Goal: Information Seeking & Learning: Learn about a topic

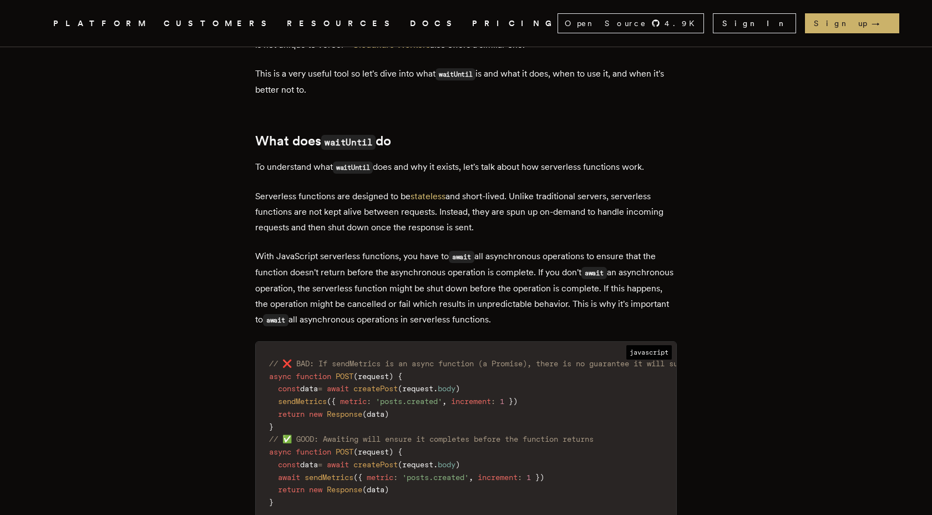
scroll to position [457, 0]
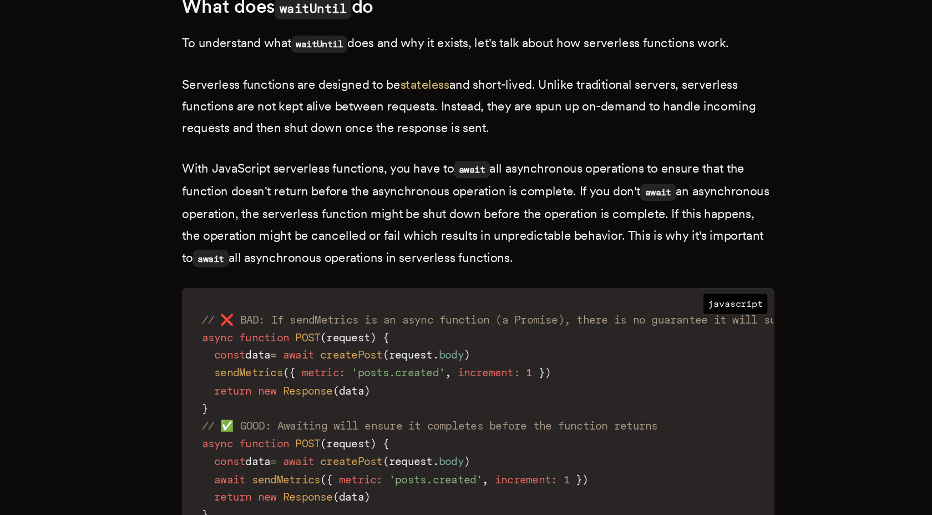
drag, startPoint x: 375, startPoint y: 211, endPoint x: 439, endPoint y: 214, distance: 63.9
click at [439, 214] on p "Serverless functions are designed to be stateless and short-lived. Unlike tradi…" at bounding box center [466, 210] width 422 height 47
drag, startPoint x: 468, startPoint y: 213, endPoint x: 480, endPoint y: 213, distance: 12.8
click at [480, 213] on p "Serverless functions are designed to be stateless and short-lived. Unlike tradi…" at bounding box center [466, 210] width 422 height 47
click at [516, 214] on p "Serverless functions are designed to be stateless and short-lived. Unlike tradi…" at bounding box center [466, 210] width 422 height 47
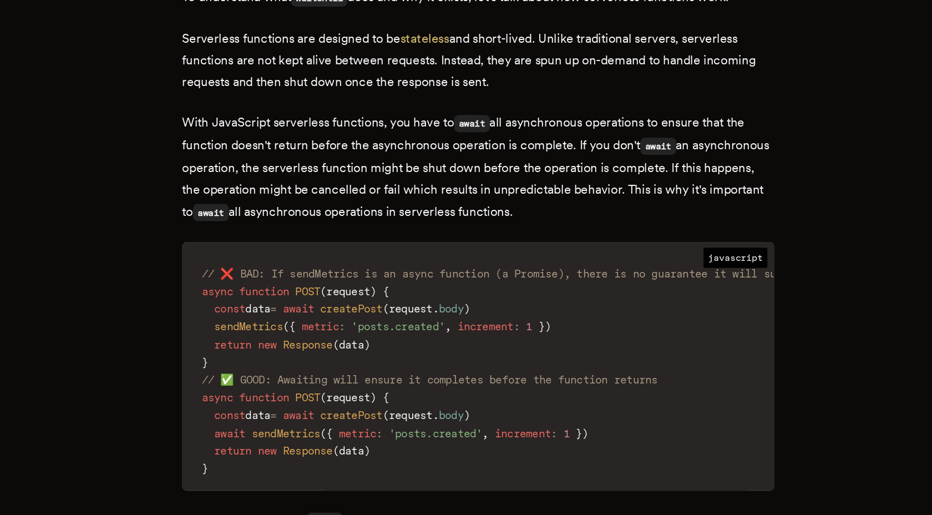
scroll to position [478, 0]
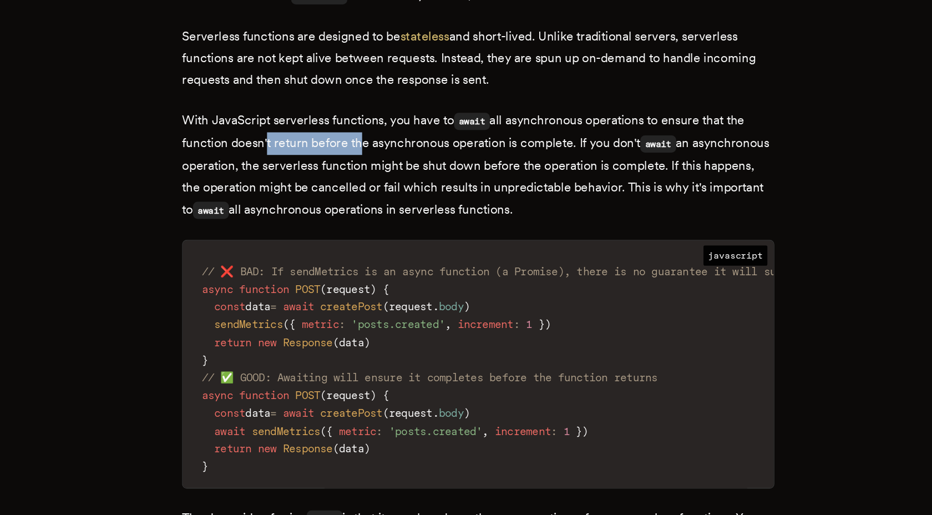
drag, startPoint x: 318, startPoint y: 250, endPoint x: 383, endPoint y: 253, distance: 64.4
click at [383, 253] on p "With JavaScript serverless functions, you have to await all asynchronous operat…" at bounding box center [466, 265] width 422 height 79
click at [404, 252] on p "With JavaScript serverless functions, you have to await all asynchronous operat…" at bounding box center [466, 265] width 422 height 79
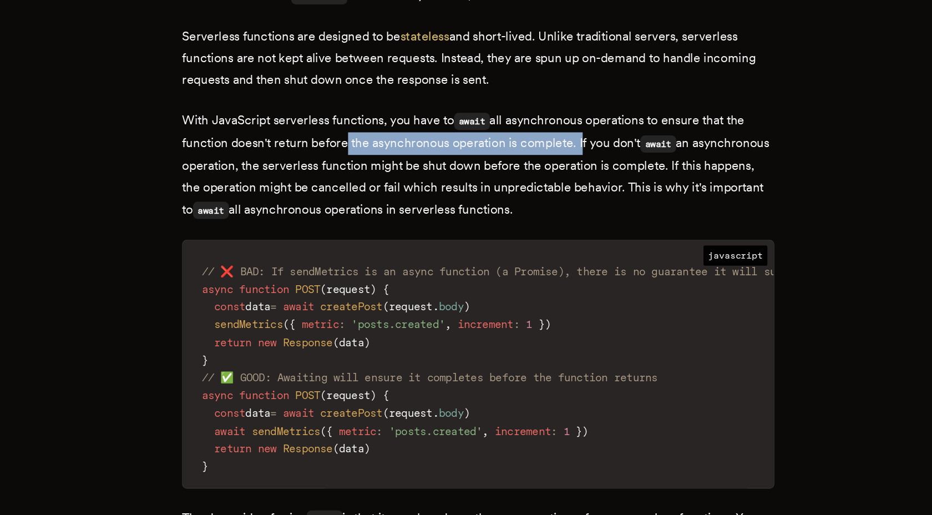
drag, startPoint x: 376, startPoint y: 250, endPoint x: 540, endPoint y: 255, distance: 164.3
click at [540, 255] on p "With JavaScript serverless functions, you have to await all asynchronous operat…" at bounding box center [466, 265] width 422 height 79
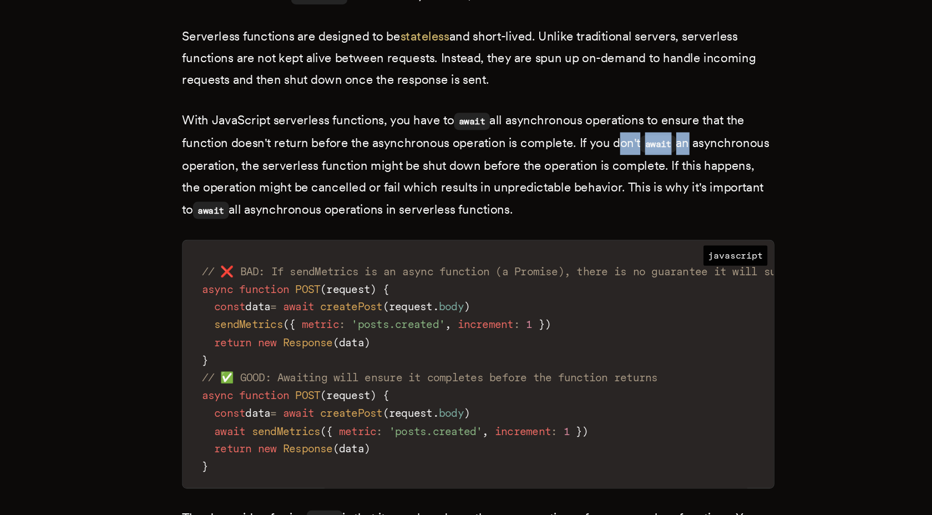
drag, startPoint x: 564, startPoint y: 253, endPoint x: 619, endPoint y: 251, distance: 54.9
click at [619, 251] on p "With JavaScript serverless functions, you have to await all asynchronous operat…" at bounding box center [466, 265] width 422 height 79
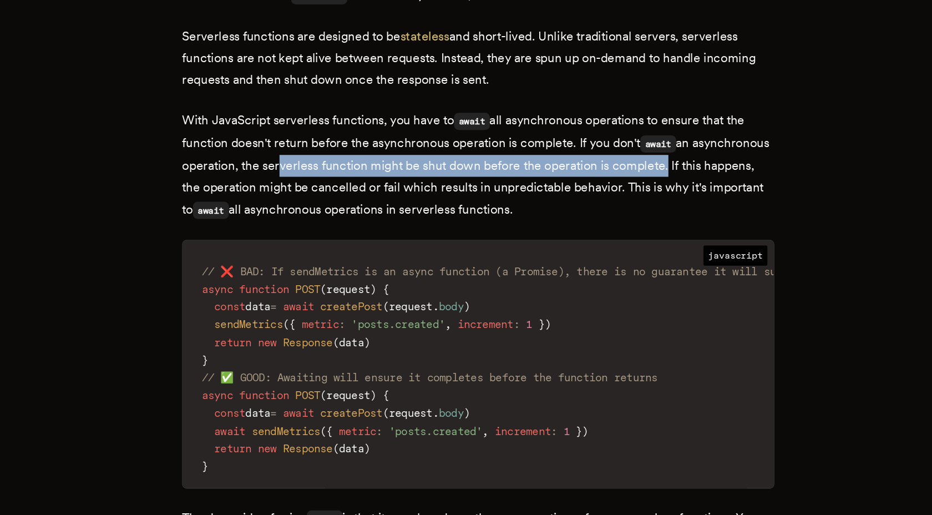
drag, startPoint x: 380, startPoint y: 270, endPoint x: 658, endPoint y: 270, distance: 278.5
click at [658, 270] on p "With JavaScript serverless functions, you have to await all asynchronous operat…" at bounding box center [466, 265] width 422 height 79
click at [580, 272] on p "With JavaScript serverless functions, you have to await all asynchronous operat…" at bounding box center [466, 265] width 422 height 79
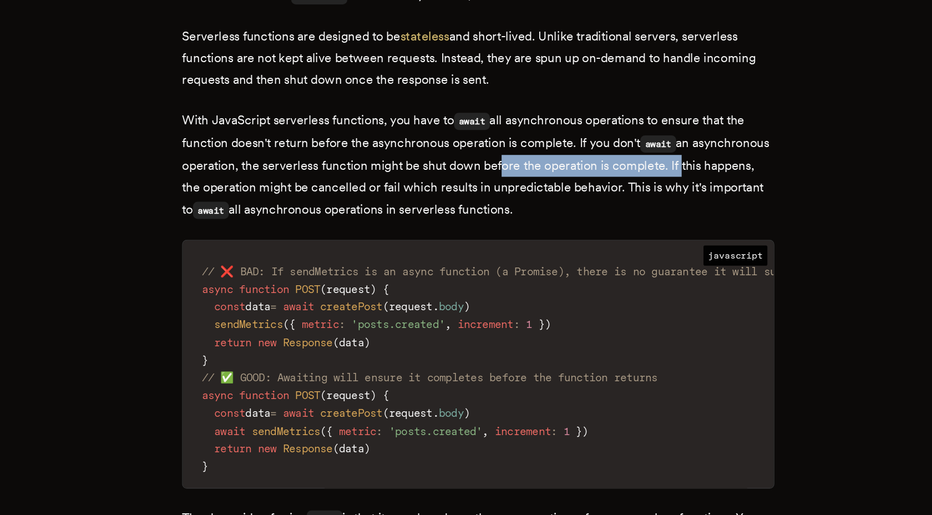
drag, startPoint x: 539, startPoint y: 266, endPoint x: 673, endPoint y: 266, distance: 134.8
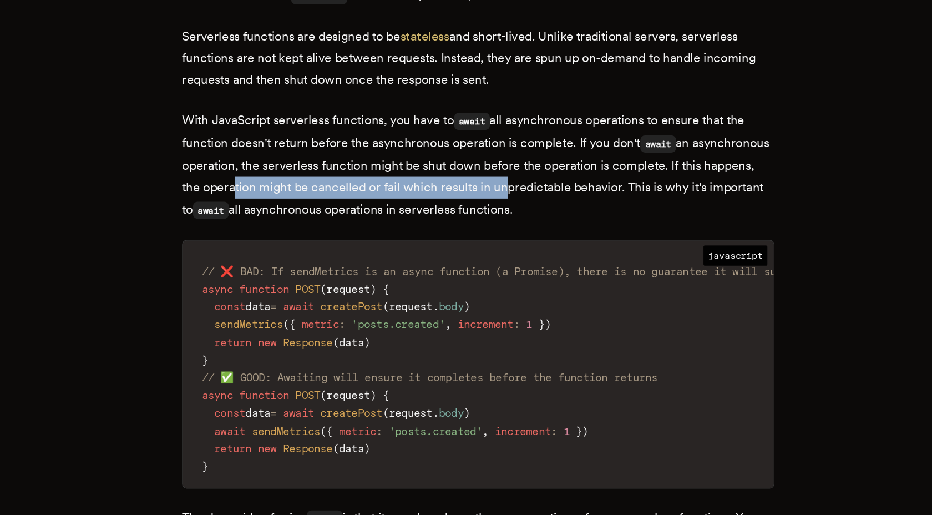
drag, startPoint x: 346, startPoint y: 284, endPoint x: 536, endPoint y: 286, distance: 190.3
click at [536, 286] on p "With JavaScript serverless functions, you have to await all asynchronous operat…" at bounding box center [466, 265] width 422 height 79
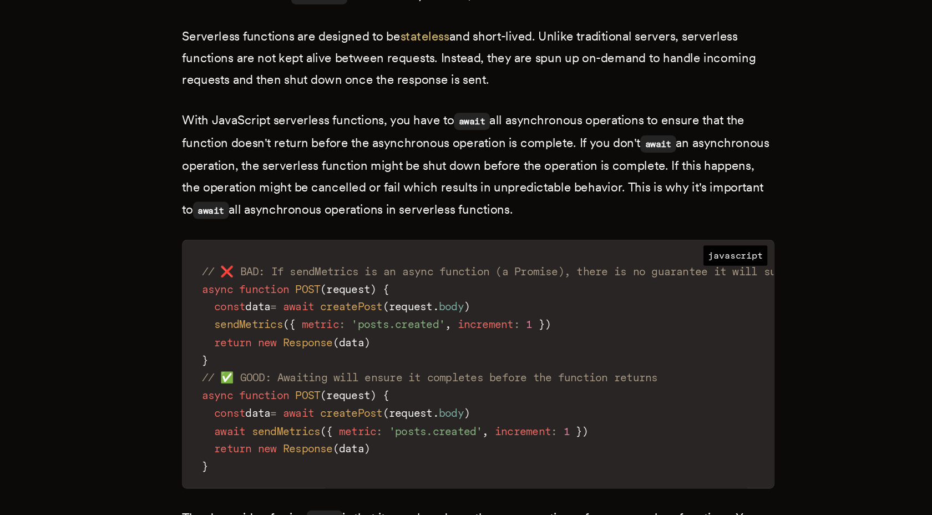
drag, startPoint x: 591, startPoint y: 287, endPoint x: 617, endPoint y: 287, distance: 26.6
click at [592, 287] on p "With JavaScript serverless functions, you have to await all asynchronous operat…" at bounding box center [466, 265] width 422 height 79
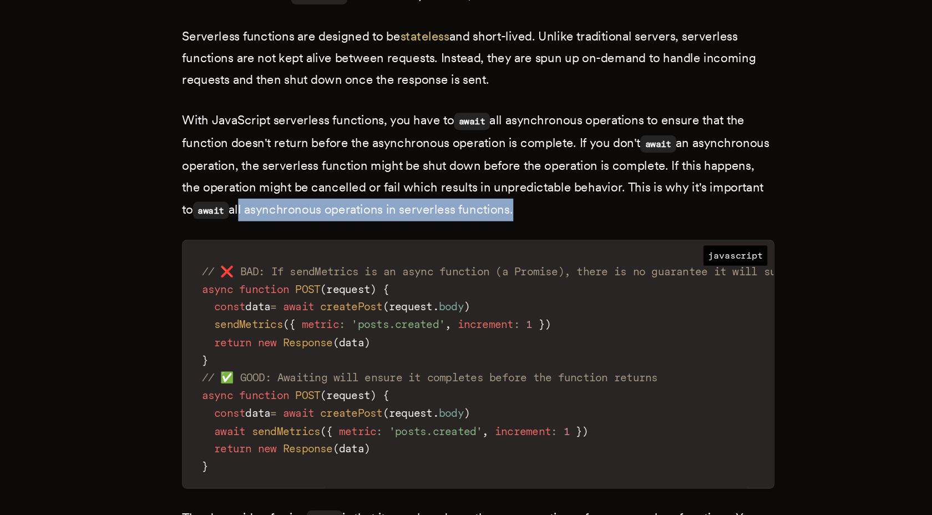
drag, startPoint x: 357, startPoint y: 299, endPoint x: 550, endPoint y: 299, distance: 193.0
click at [550, 299] on p "With JavaScript serverless functions, you have to await all asynchronous operat…" at bounding box center [466, 265] width 422 height 79
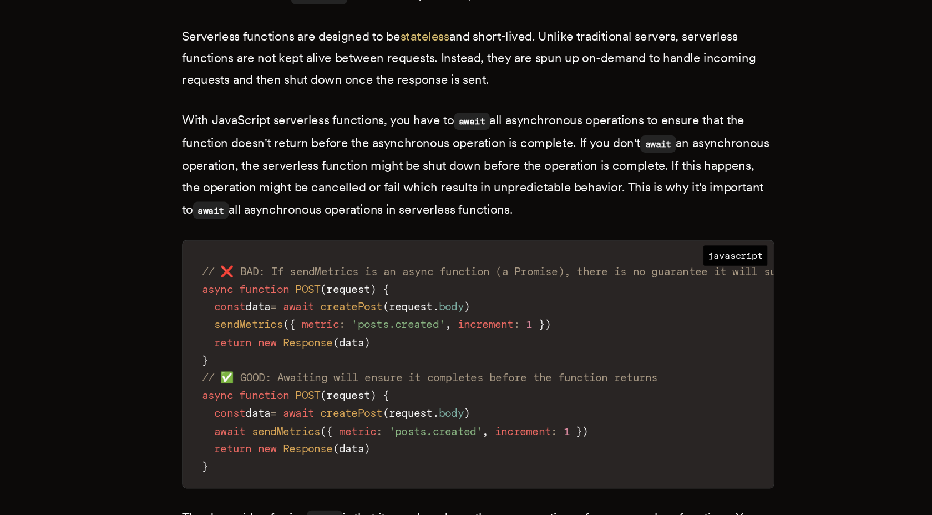
click at [561, 300] on p "With JavaScript serverless functions, you have to await all asynchronous operat…" at bounding box center [466, 265] width 422 height 79
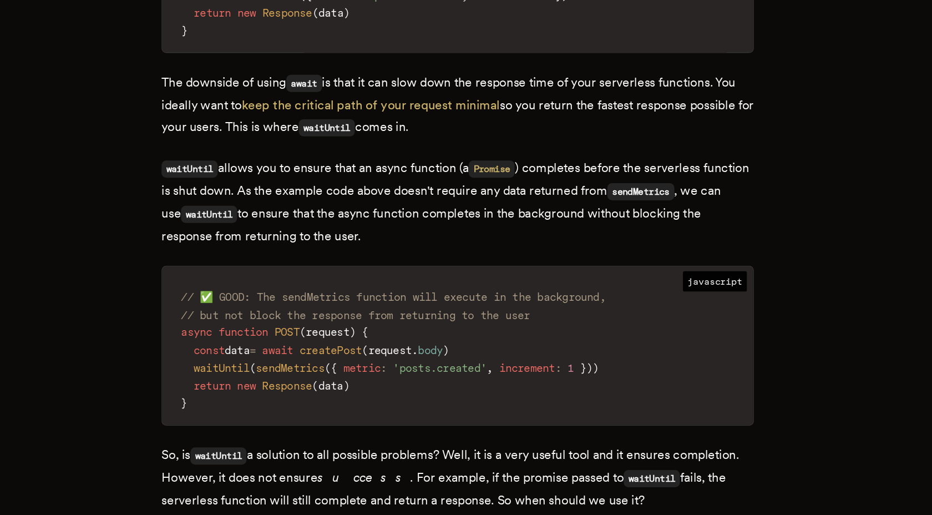
scroll to position [791, 0]
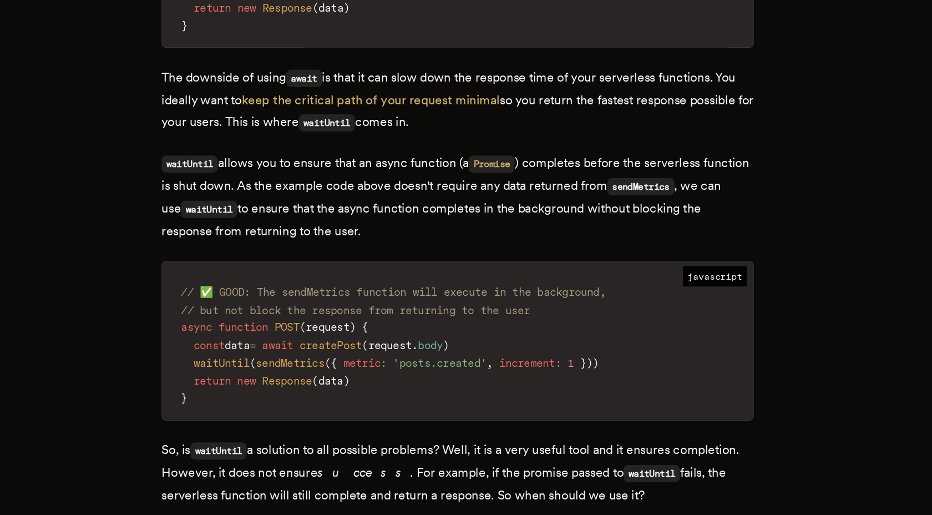
drag, startPoint x: 341, startPoint y: 266, endPoint x: 479, endPoint y: 271, distance: 138.2
click at [479, 271] on p "waitUntil allows you to ensure that an async function (a Promise ) completes be…" at bounding box center [466, 289] width 422 height 64
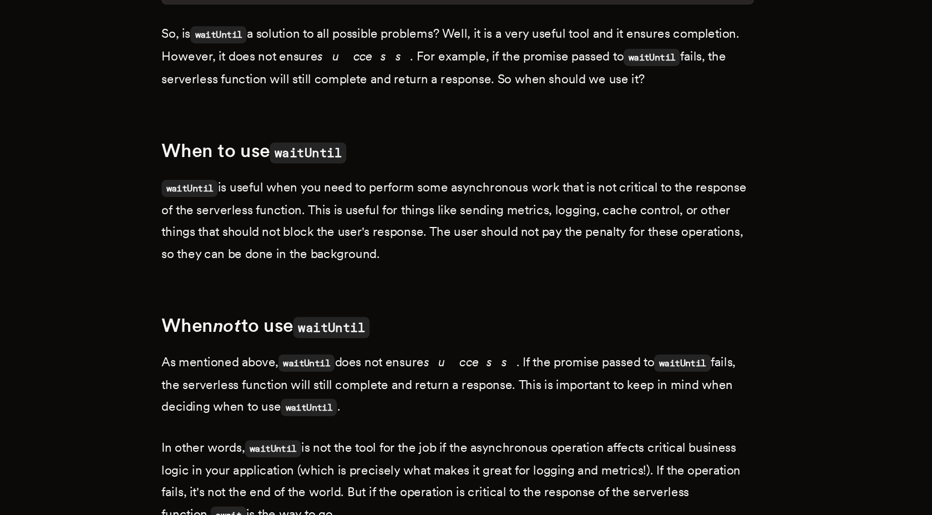
scroll to position [1111, 0]
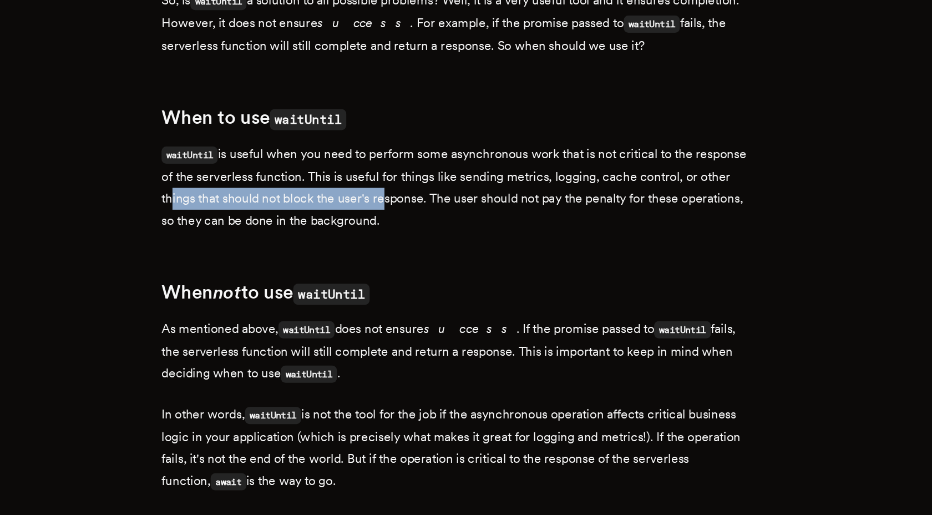
drag, startPoint x: 295, startPoint y: 293, endPoint x: 447, endPoint y: 291, distance: 152.6
click at [447, 291] on p "waitUntil is useful when you need to perform some asynchronous work that is not…" at bounding box center [466, 281] width 422 height 63
click at [482, 292] on p "waitUntil is useful when you need to perform some asynchronous work that is not…" at bounding box center [466, 281] width 422 height 63
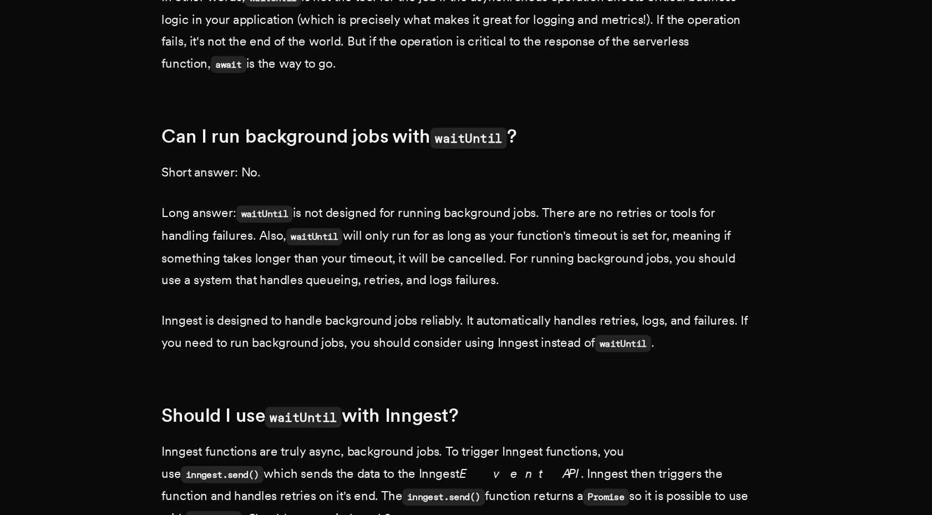
scroll to position [1415, 0]
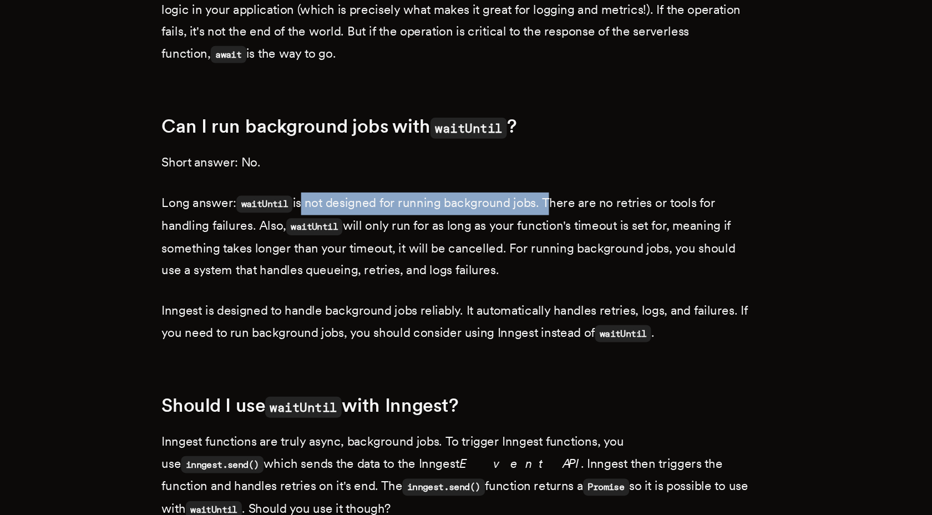
drag, startPoint x: 360, startPoint y: 303, endPoint x: 535, endPoint y: 301, distance: 174.8
click at [535, 301] on p "Long answer: waitUntil is not designed for running background jobs. There are n…" at bounding box center [466, 316] width 422 height 63
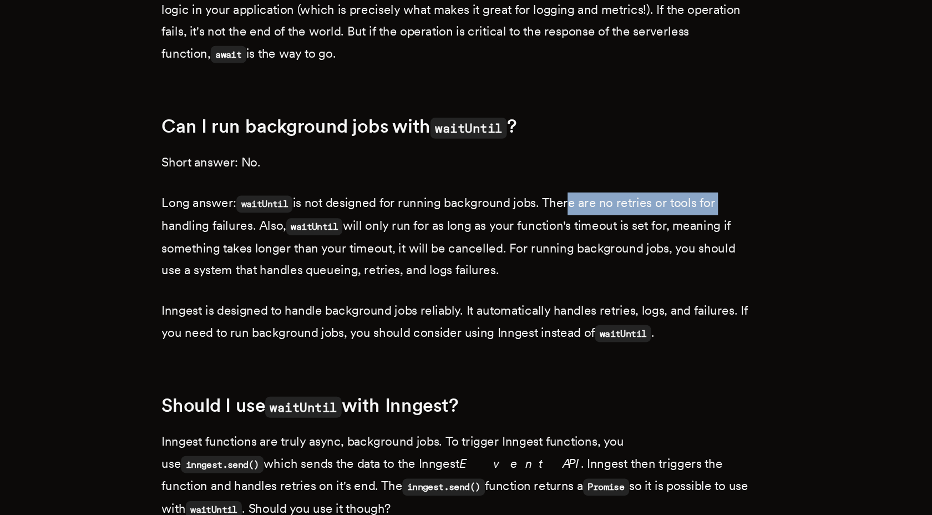
drag, startPoint x: 547, startPoint y: 300, endPoint x: 678, endPoint y: 295, distance: 131.5
click at [678, 295] on main "What is waitUntil (Vercel, Cloudflare) and when should I use it? [PERSON_NAME] …" at bounding box center [466, 176] width 444 height 3043
drag, startPoint x: 329, startPoint y: 314, endPoint x: 351, endPoint y: 314, distance: 21.6
click at [349, 314] on p "Long answer: waitUntil is not designed for running background jobs. There are n…" at bounding box center [466, 316] width 422 height 63
drag, startPoint x: 377, startPoint y: 315, endPoint x: 501, endPoint y: 343, distance: 127.6
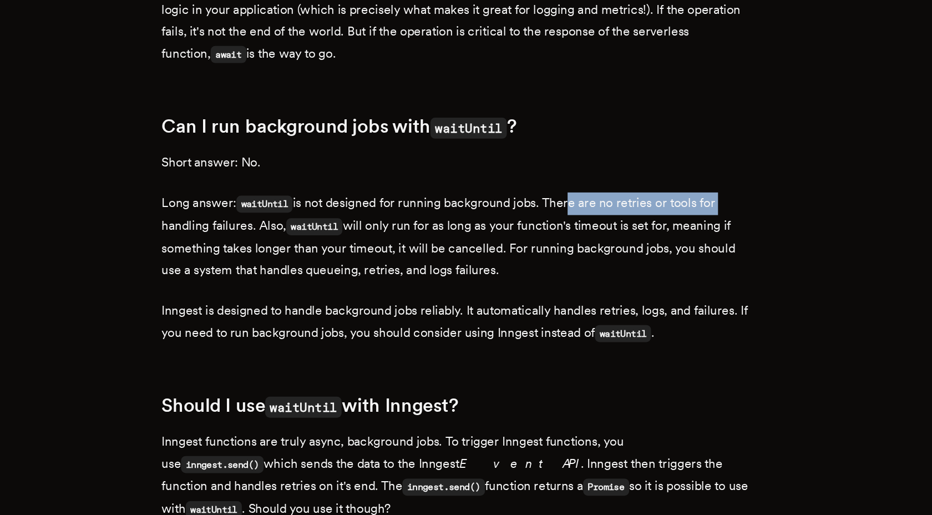
click at [501, 343] on p "Long answer: waitUntil is not designed for running background jobs. There are n…" at bounding box center [466, 316] width 422 height 63
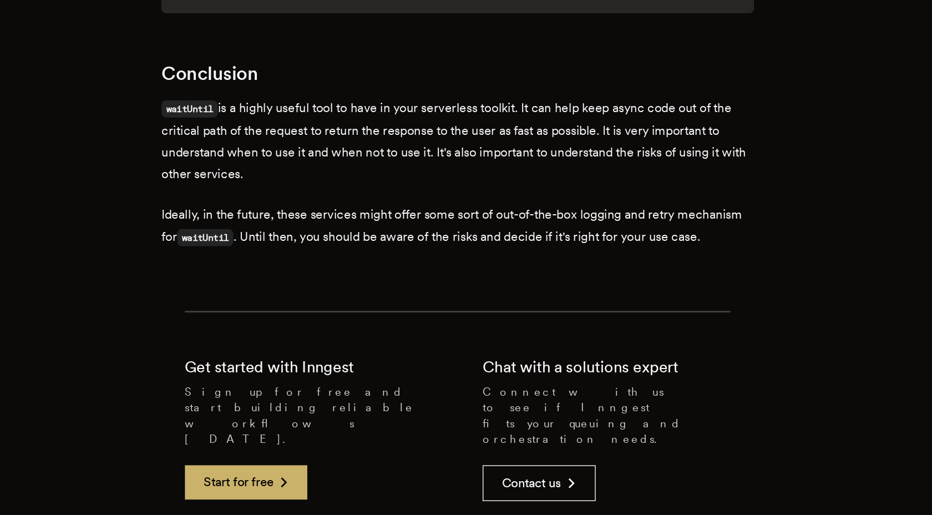
scroll to position [2576, 0]
